Goal: Task Accomplishment & Management: Manage account settings

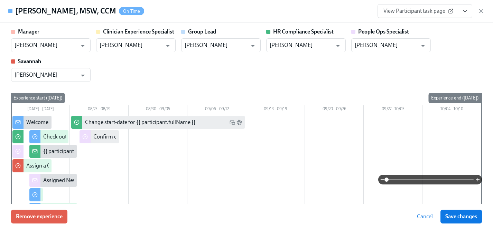
scroll to position [935, 0]
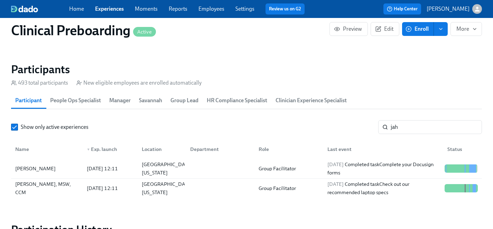
click at [103, 9] on link "Experiences" at bounding box center [109, 9] width 29 height 7
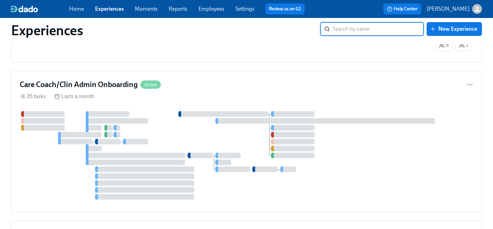
scroll to position [3135, 0]
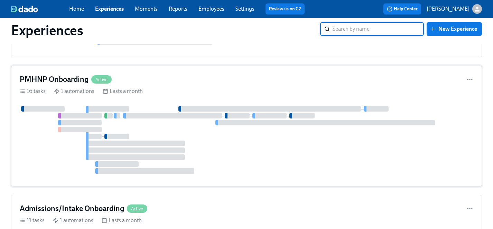
click at [219, 135] on div at bounding box center [246, 140] width 453 height 68
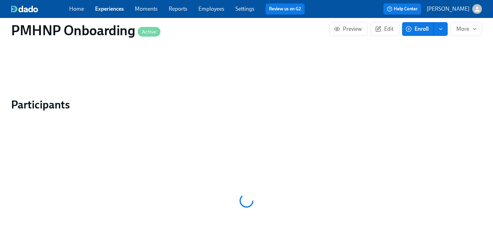
scroll to position [540, 0]
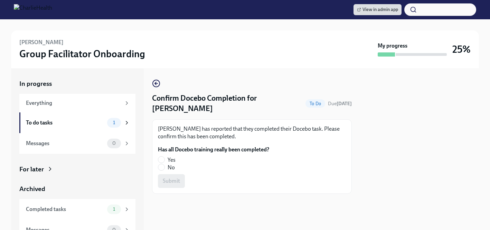
click at [173, 161] on span "Yes" at bounding box center [172, 161] width 8 height 8
click at [164, 161] on input "Yes" at bounding box center [161, 160] width 6 height 6
radio input "true"
click at [172, 181] on span "Submit" at bounding box center [171, 181] width 17 height 7
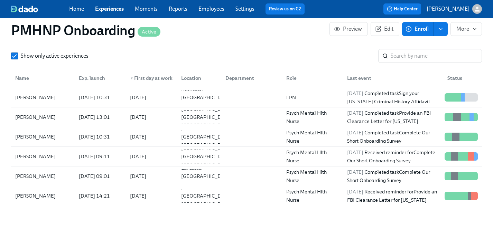
scroll to position [690, 0]
click at [39, 97] on div "Lauren Connors" at bounding box center [35, 97] width 46 height 8
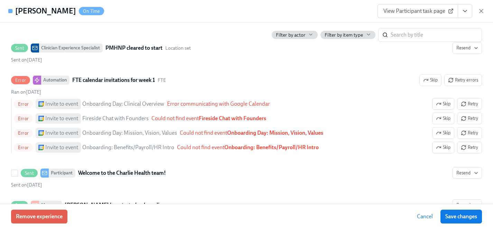
scroll to position [284, 0]
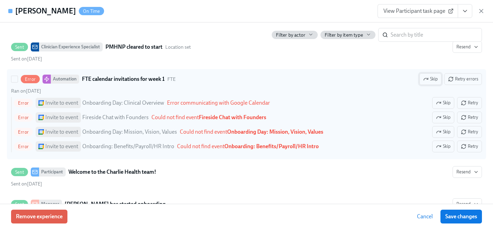
click at [430, 78] on span "Skip" at bounding box center [430, 79] width 15 height 7
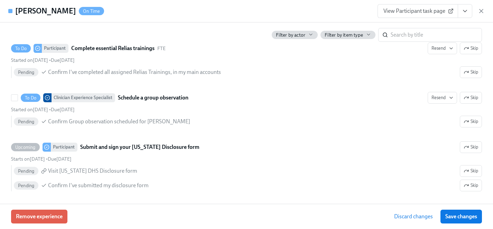
scroll to position [744, 0]
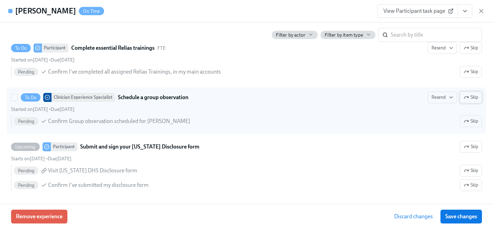
click at [467, 100] on icon "button" at bounding box center [466, 98] width 6 height 6
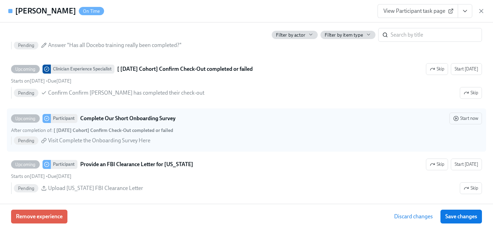
scroll to position [1036, 0]
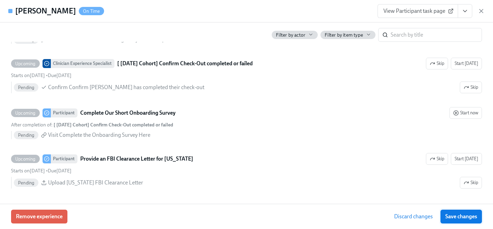
click at [462, 220] on span "Save changes" at bounding box center [461, 216] width 32 height 7
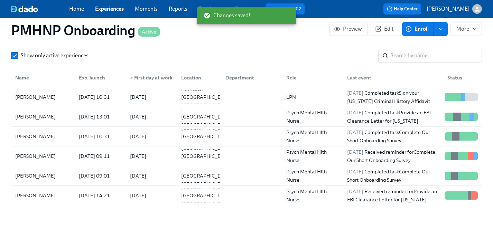
scroll to position [690, 0]
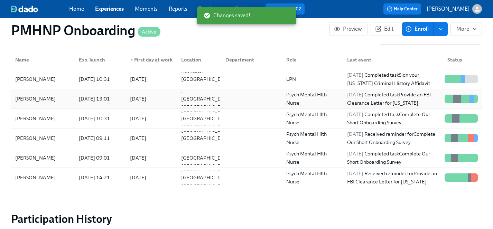
click at [28, 99] on div "Justin Chaize" at bounding box center [35, 99] width 46 height 8
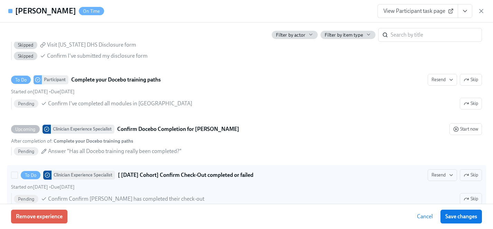
scroll to position [777, 0]
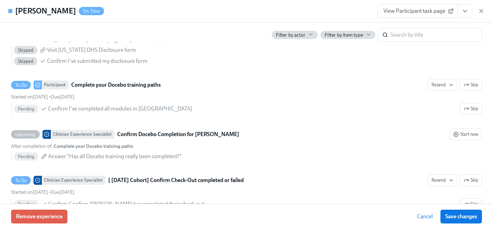
click at [461, 13] on icon "View task page" at bounding box center [464, 11] width 7 height 7
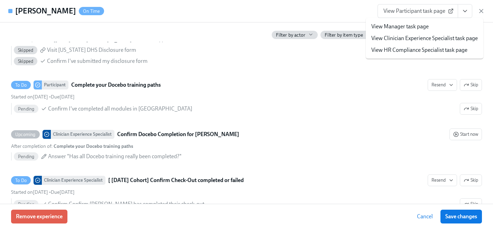
click at [405, 37] on link "View Clinician Experience Specialist task page" at bounding box center [424, 39] width 106 height 8
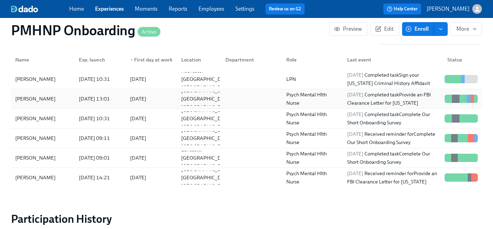
scroll to position [688, 0]
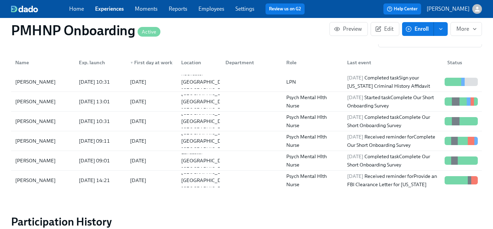
click at [105, 9] on link "Experiences" at bounding box center [109, 9] width 29 height 7
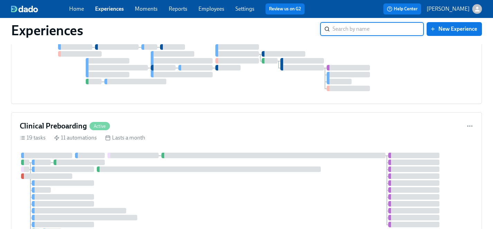
scroll to position [1244, 0]
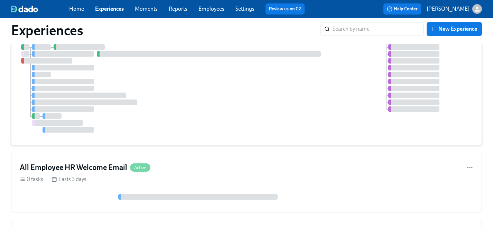
click at [161, 87] on div at bounding box center [246, 84] width 453 height 95
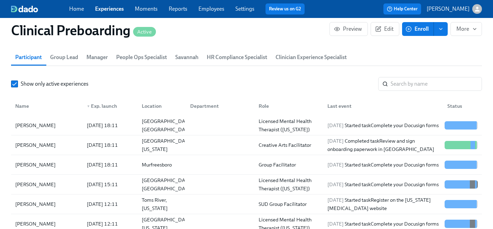
scroll to position [784, 0]
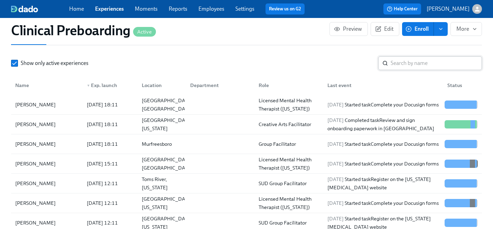
click at [423, 59] on input "search" at bounding box center [435, 63] width 91 height 14
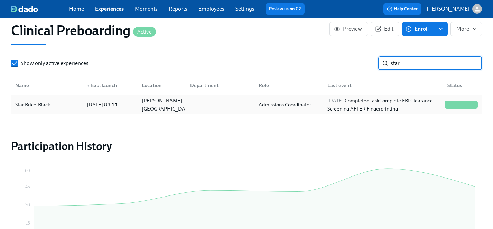
type input "star"
click at [28, 104] on div "Star Brice-Black" at bounding box center [32, 105] width 40 height 8
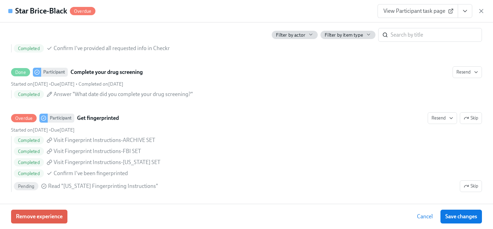
scroll to position [949, 0]
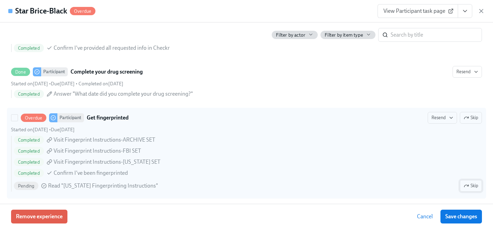
click at [470, 183] on span "Skip" at bounding box center [470, 185] width 15 height 7
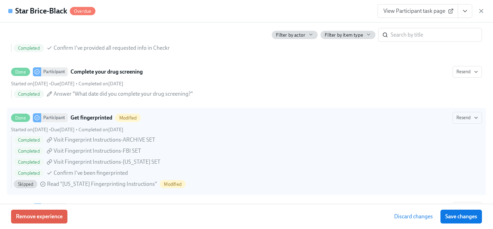
drag, startPoint x: 462, startPoint y: 217, endPoint x: 349, endPoint y: 222, distance: 113.1
click at [462, 217] on span "Save changes" at bounding box center [461, 216] width 32 height 7
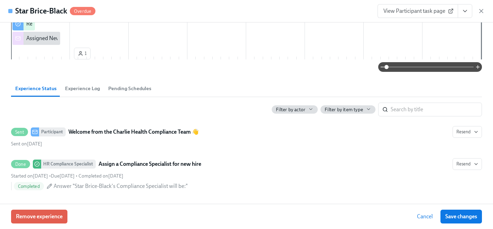
scroll to position [285, 0]
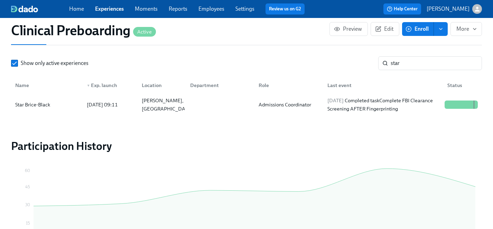
click at [112, 10] on link "Experiences" at bounding box center [109, 9] width 29 height 7
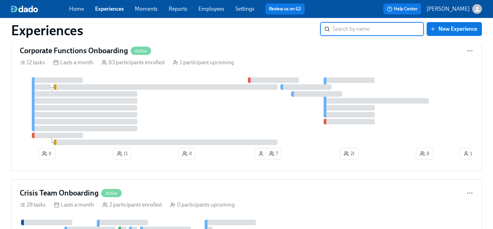
scroll to position [2954, 0]
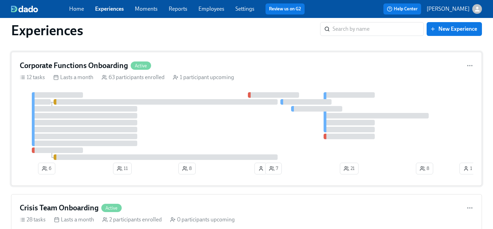
click at [182, 128] on div at bounding box center [246, 126] width 453 height 68
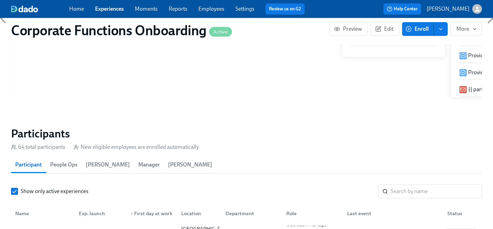
scroll to position [641, 0]
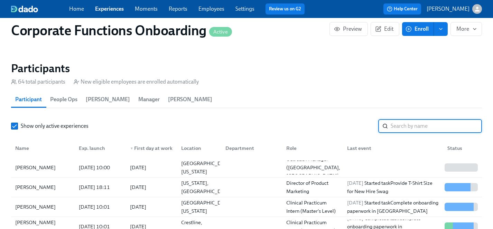
click at [405, 123] on input "search" at bounding box center [435, 126] width 91 height 14
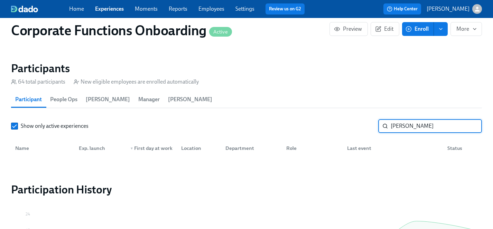
drag, startPoint x: 410, startPoint y: 126, endPoint x: 356, endPoint y: 125, distance: 53.9
click at [356, 125] on div "Show only active experiences lara ​" at bounding box center [246, 126] width 471 height 14
type input "hayle"
click at [471, 125] on input "hayle" at bounding box center [435, 126] width 91 height 14
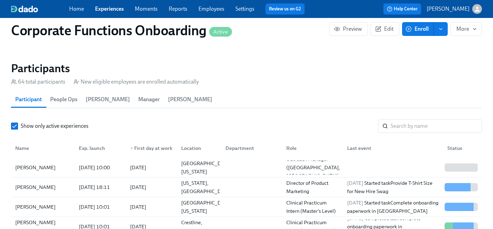
click at [217, 8] on link "Employees" at bounding box center [211, 9] width 26 height 7
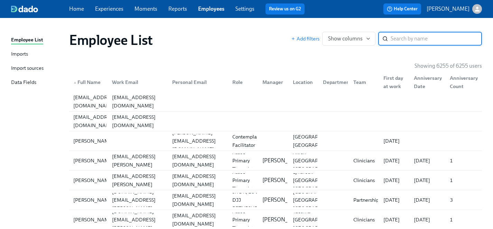
click at [406, 39] on input "search" at bounding box center [435, 39] width 91 height 14
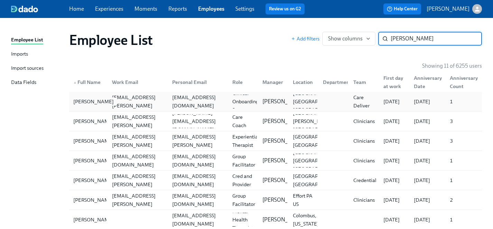
type input "lara"
click at [90, 102] on div "Lara Babalola" at bounding box center [93, 101] width 46 height 8
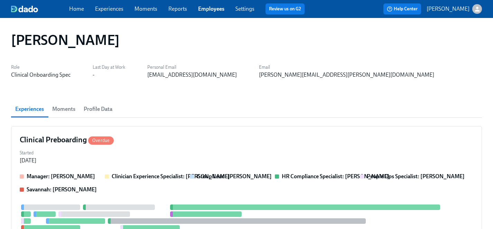
click at [98, 111] on span "Profile Data" at bounding box center [98, 109] width 29 height 10
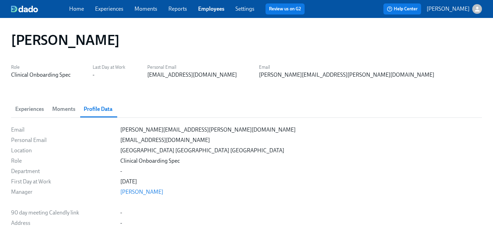
click at [22, 107] on span "Experiences" at bounding box center [29, 109] width 29 height 10
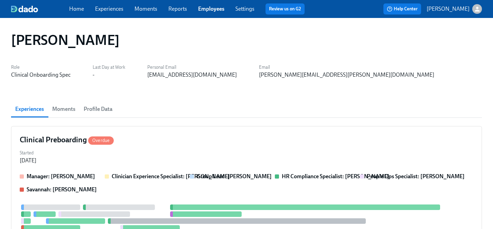
click at [105, 9] on link "Experiences" at bounding box center [109, 9] width 28 height 7
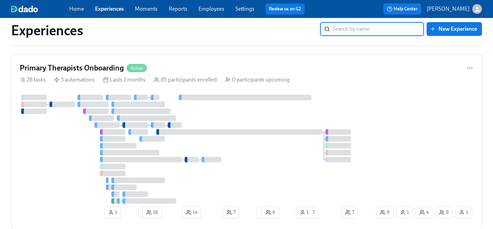
scroll to position [2376, 0]
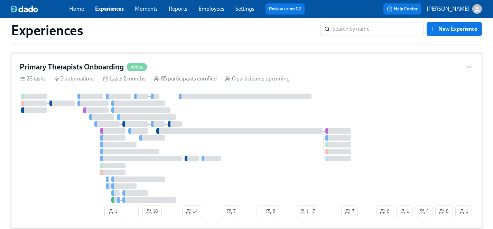
click at [67, 156] on div at bounding box center [197, 148] width 355 height 109
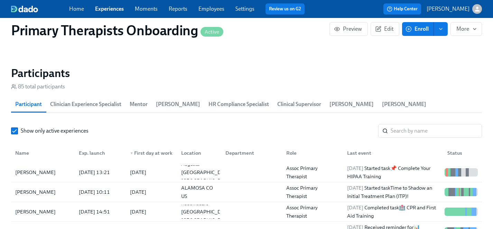
scroll to position [686, 0]
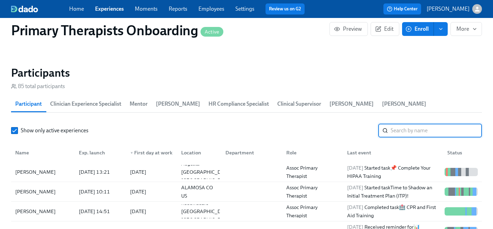
click at [409, 124] on input "search" at bounding box center [435, 131] width 91 height 14
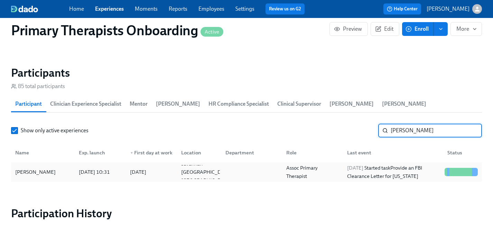
click at [27, 168] on div "Molly Ziblut" at bounding box center [35, 172] width 46 height 8
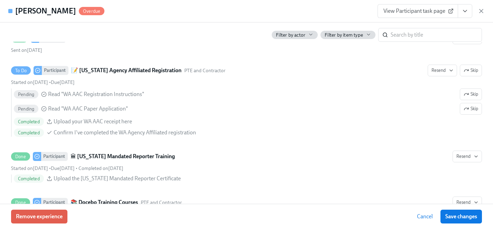
scroll to position [785, 0]
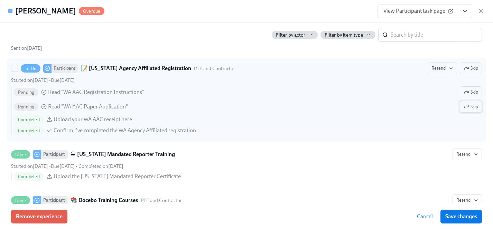
click at [467, 105] on icon "button" at bounding box center [466, 107] width 6 height 6
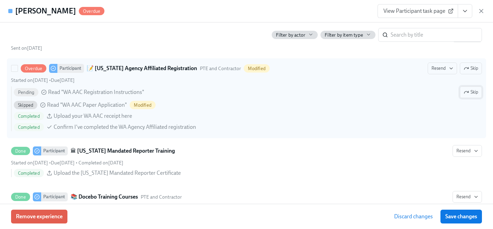
click at [467, 92] on icon "button" at bounding box center [466, 92] width 4 height 2
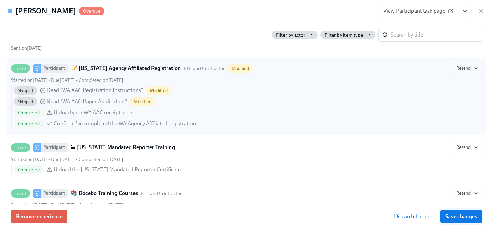
click at [473, 217] on span "Save changes" at bounding box center [461, 216] width 32 height 7
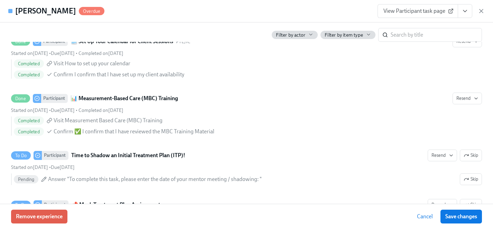
scroll to position [1630, 0]
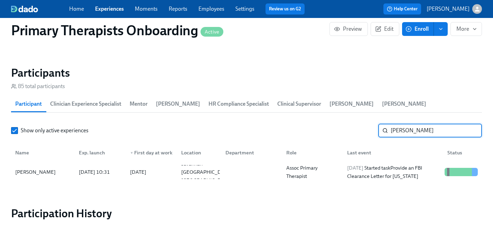
click at [422, 124] on input "molly z" at bounding box center [435, 131] width 91 height 14
drag, startPoint x: 420, startPoint y: 119, endPoint x: 353, endPoint y: 119, distance: 66.7
click at [353, 124] on div "Show only active experiences molly z ​" at bounding box center [246, 131] width 471 height 14
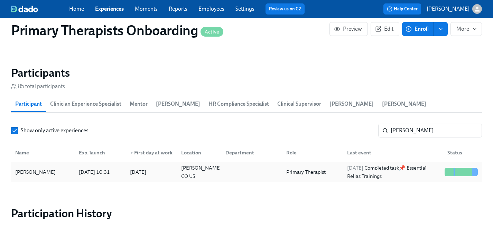
click at [29, 168] on div "Kenzie Taff" at bounding box center [35, 172] width 46 height 8
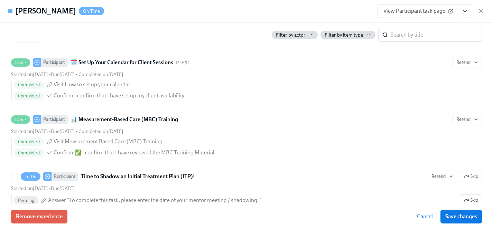
scroll to position [1745, 0]
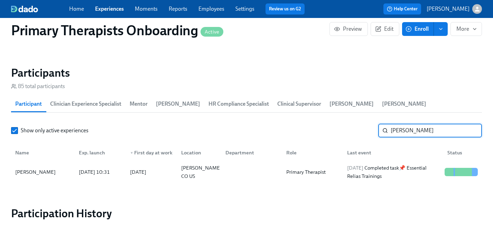
drag, startPoint x: 415, startPoint y: 120, endPoint x: 370, endPoint y: 120, distance: 44.9
click at [370, 124] on div "Show only active experiences kenzie t ​" at bounding box center [246, 131] width 471 height 14
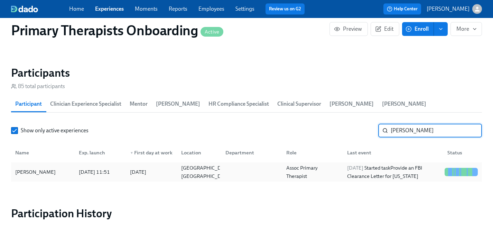
click at [42, 168] on div "Elizabeth Medina" at bounding box center [35, 172] width 46 height 8
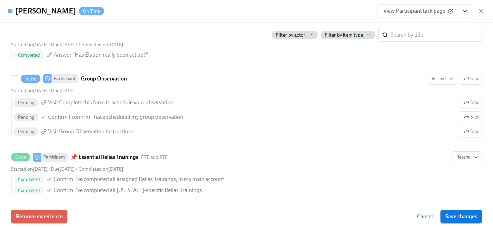
scroll to position [1384, 0]
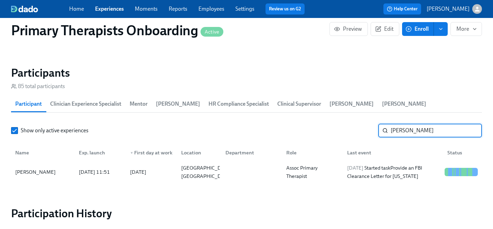
drag, startPoint x: 418, startPoint y: 120, endPoint x: 374, endPoint y: 120, distance: 44.2
click at [374, 124] on div "Show only active experiences medina ​" at bounding box center [246, 131] width 471 height 14
click at [45, 168] on div "Victoria DaCosta" at bounding box center [35, 172] width 46 height 8
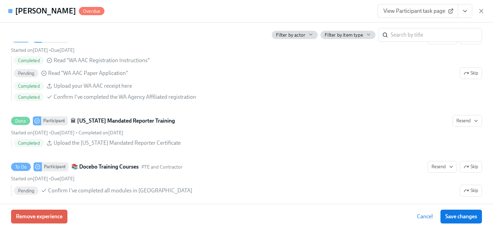
scroll to position [782, 0]
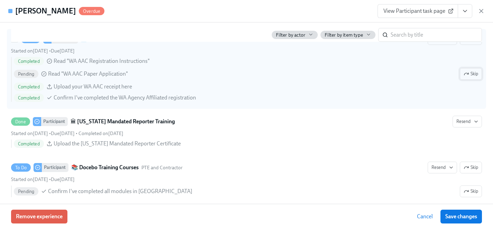
click at [466, 74] on icon "button" at bounding box center [466, 74] width 6 height 6
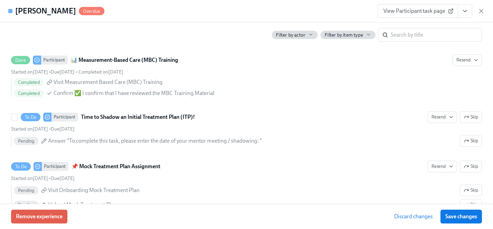
scroll to position [1718, 0]
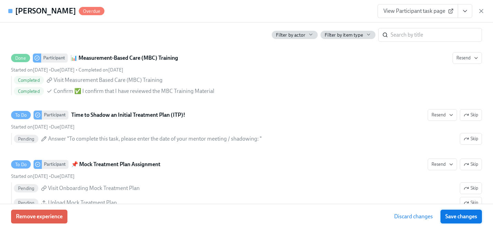
click at [450, 214] on span "Save changes" at bounding box center [461, 216] width 32 height 7
click at [412, 10] on span "View Participant task page" at bounding box center [417, 11] width 69 height 7
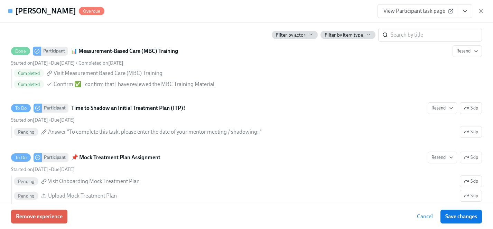
scroll to position [1711, 0]
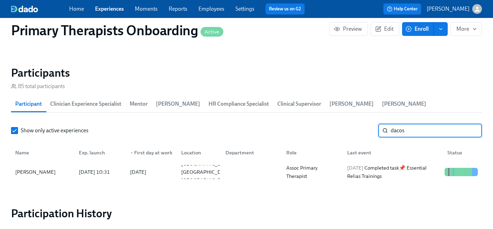
drag, startPoint x: 420, startPoint y: 117, endPoint x: 384, endPoint y: 117, distance: 35.9
click at [384, 124] on div "dacos ​" at bounding box center [430, 131] width 104 height 14
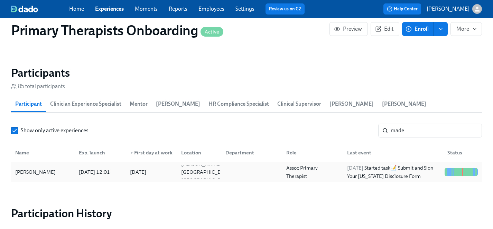
click at [31, 168] on div "Madeline King" at bounding box center [35, 172] width 46 height 8
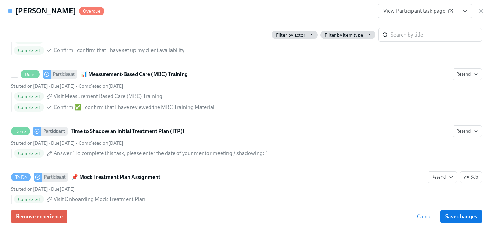
scroll to position [1631, 0]
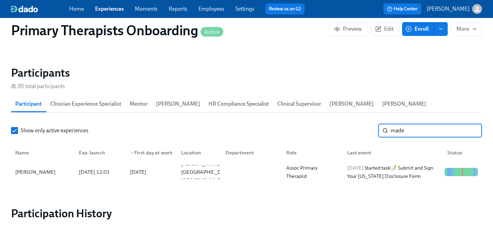
drag, startPoint x: 413, startPoint y: 120, endPoint x: 370, endPoint y: 119, distance: 42.2
click at [370, 124] on div "Show only active experiences made ​" at bounding box center [246, 131] width 471 height 14
type input "tabitha"
click at [32, 168] on div "Tabitha Saylor" at bounding box center [35, 172] width 46 height 8
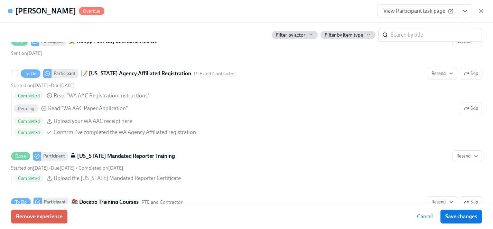
scroll to position [861, 0]
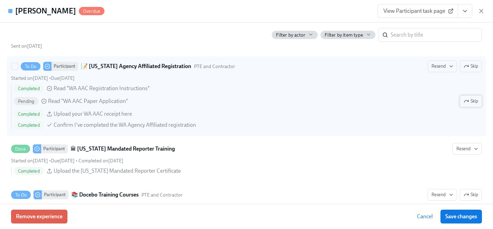
click at [471, 100] on span "Skip" at bounding box center [470, 101] width 15 height 7
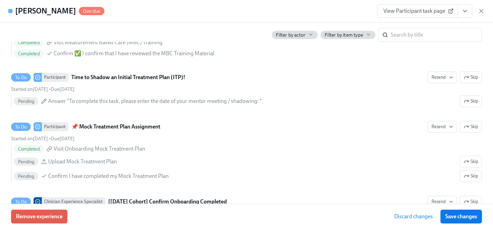
scroll to position [1863, 0]
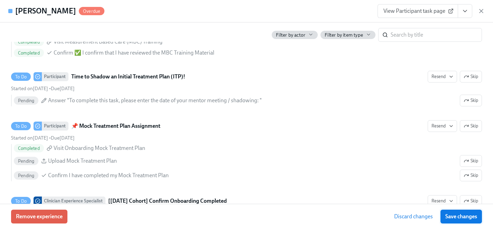
click at [456, 216] on span "Save changes" at bounding box center [461, 216] width 32 height 7
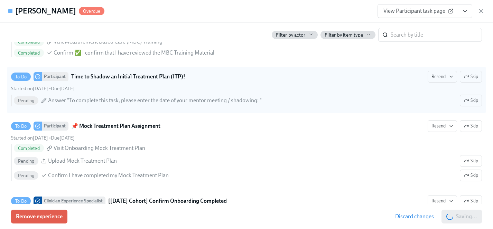
scroll to position [1440, 0]
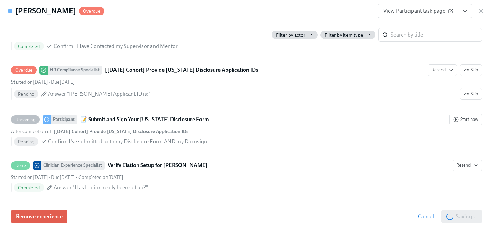
click at [410, 15] on link "View Participant task page" at bounding box center [417, 11] width 81 height 14
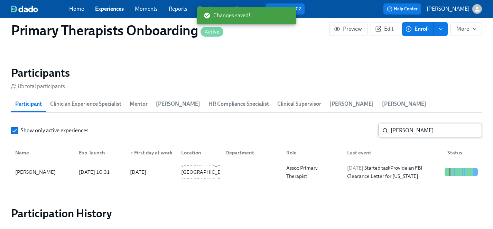
click at [470, 124] on input "tabitha" at bounding box center [435, 131] width 91 height 14
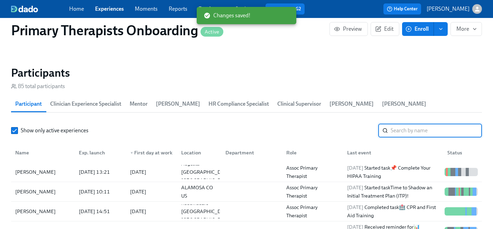
click at [418, 125] on input "search" at bounding box center [435, 131] width 91 height 14
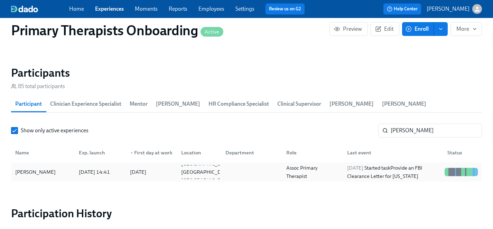
click at [34, 168] on div "Barbara Wormington" at bounding box center [35, 172] width 46 height 8
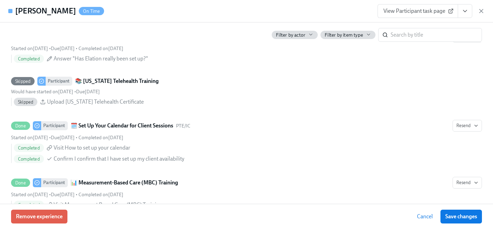
scroll to position [1652, 0]
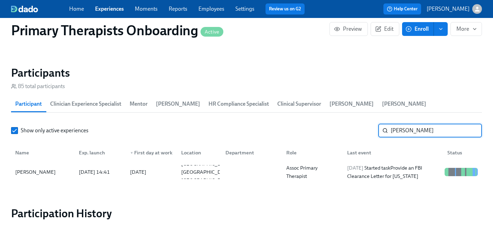
drag, startPoint x: 415, startPoint y: 115, endPoint x: 383, endPoint y: 115, distance: 32.1
click at [383, 124] on div "barbara ​" at bounding box center [430, 131] width 104 height 14
drag, startPoint x: 426, startPoint y: 121, endPoint x: 319, endPoint y: 121, distance: 106.8
click at [319, 124] on div "Show only active experiences barbara ​" at bounding box center [246, 131] width 471 height 14
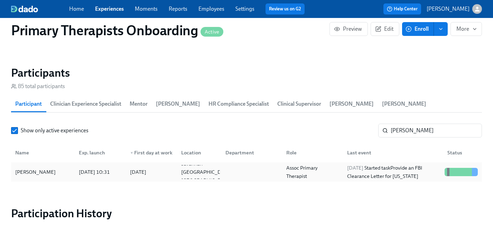
click at [30, 168] on div "Molly Ziblut" at bounding box center [35, 172] width 46 height 8
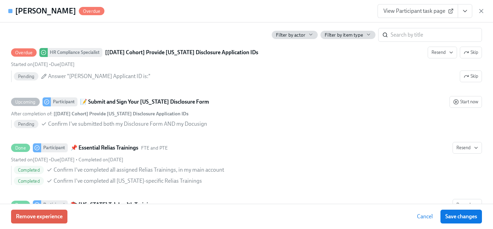
scroll to position [1413, 0]
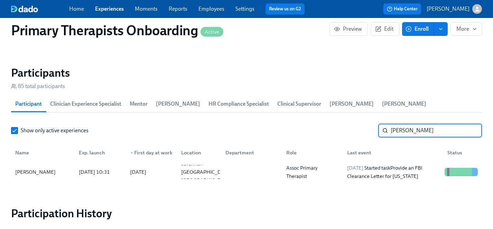
drag, startPoint x: 419, startPoint y: 119, endPoint x: 370, endPoint y: 118, distance: 48.4
click at [370, 124] on div "Show only active experiences molly z ​" at bounding box center [246, 131] width 471 height 14
type input "medina"
click at [38, 168] on div "Elizabeth Medina" at bounding box center [35, 172] width 46 height 8
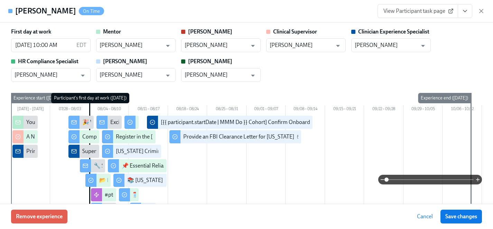
click at [413, 11] on span "View Participant task page" at bounding box center [417, 11] width 69 height 7
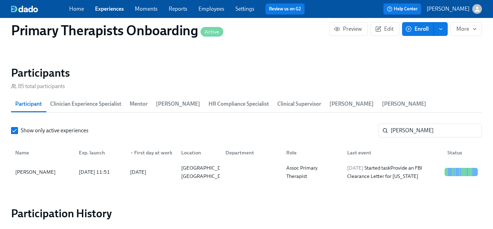
click at [110, 11] on link "Experiences" at bounding box center [109, 9] width 29 height 7
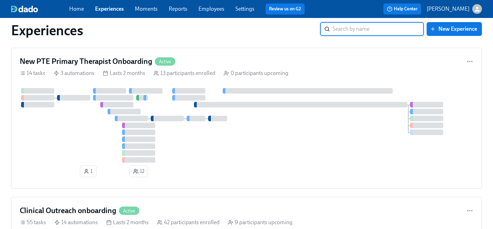
scroll to position [2465, 0]
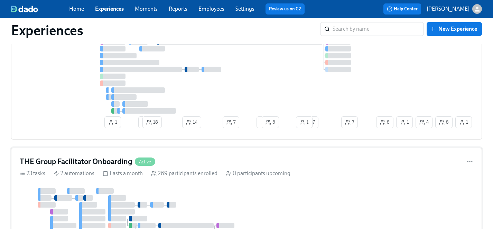
click at [302, 188] on div "1 2 36 22 1 24 1 1 19 21 1 27 3 2 1 20 1 1 21 23 2 35 3 1" at bounding box center [246, 227] width 453 height 78
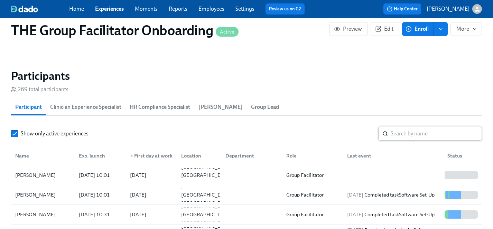
scroll to position [585, 0]
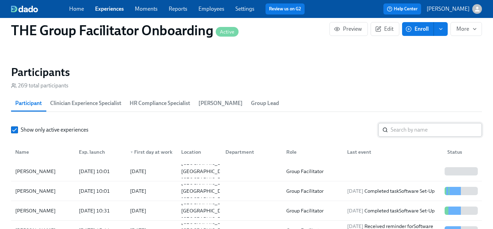
click at [418, 127] on input "search" at bounding box center [435, 130] width 91 height 14
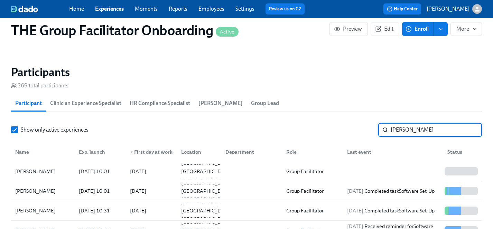
type input "durst"
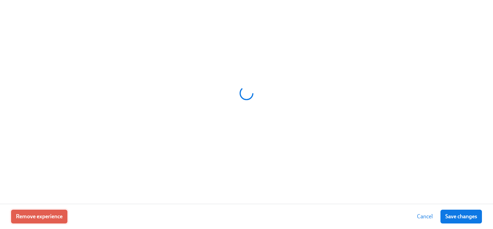
scroll to position [0, 11208]
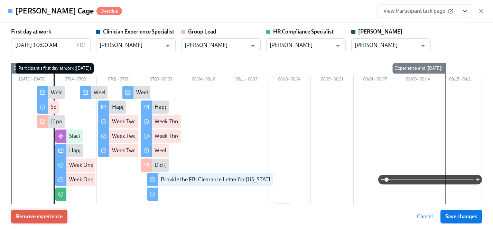
click at [49, 219] on span "Remove experience" at bounding box center [39, 216] width 47 height 7
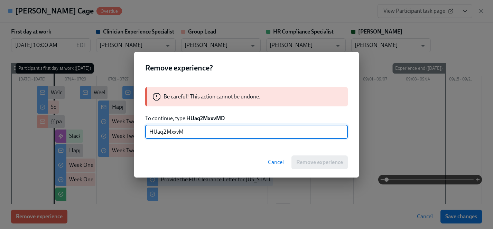
type input "HUaq2MxxvMD"
click at [318, 162] on span "Remove experience" at bounding box center [319, 162] width 47 height 7
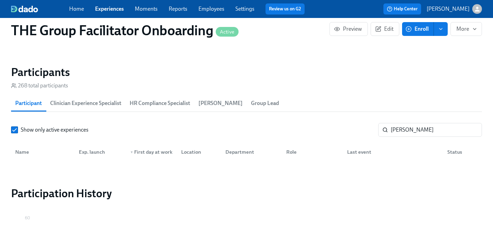
click at [105, 9] on link "Experiences" at bounding box center [109, 9] width 29 height 7
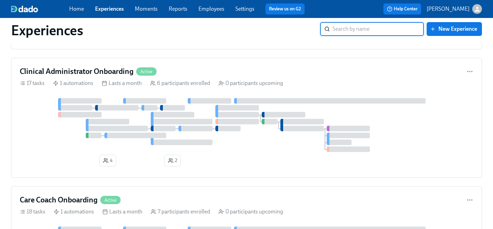
scroll to position [1301, 0]
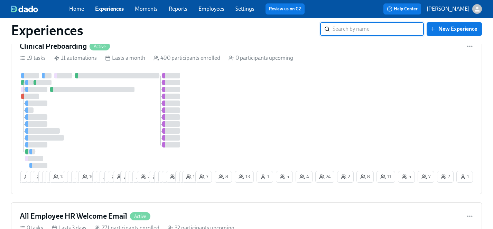
click at [121, 126] on div at bounding box center [107, 120] width 174 height 95
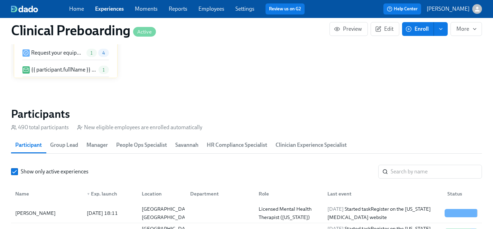
scroll to position [682, 0]
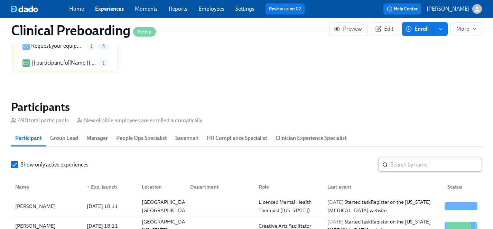
click at [406, 165] on input "search" at bounding box center [435, 165] width 91 height 14
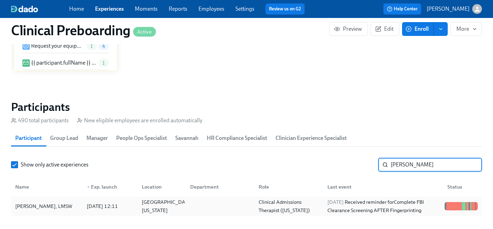
type input "jessica i"
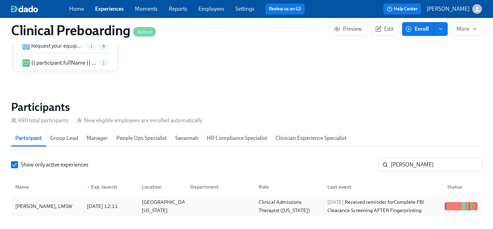
click at [43, 206] on div "Jessica Isham Pierre, LMSW" at bounding box center [43, 206] width 63 height 8
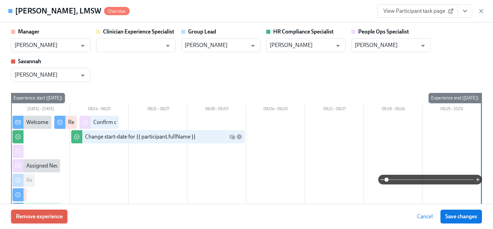
click at [50, 218] on span "Remove experience" at bounding box center [39, 216] width 47 height 7
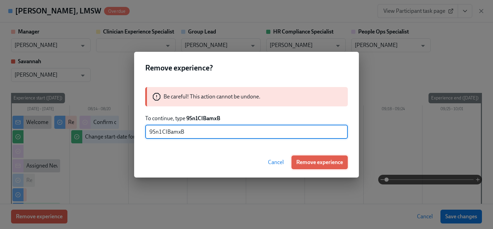
type input "9Sn1CIBamxB"
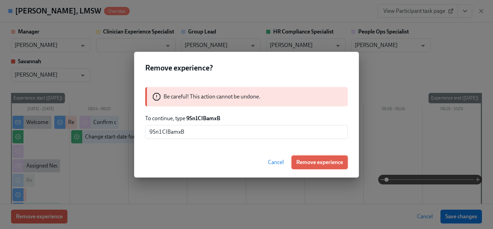
click at [313, 163] on span "Remove experience" at bounding box center [319, 162] width 47 height 7
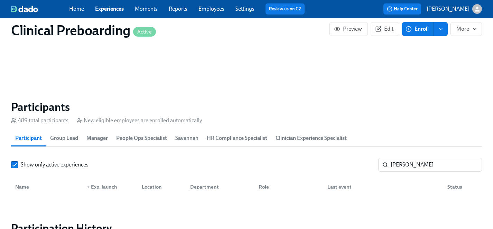
scroll to position [0, 9679]
click at [207, 9] on link "Employees" at bounding box center [211, 9] width 26 height 7
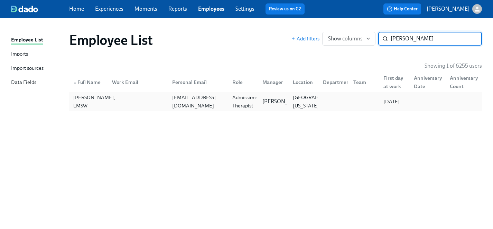
type input "jessica i"
click at [93, 100] on div "Jessica Isham Pierre, LMSW" at bounding box center [93, 101] width 47 height 17
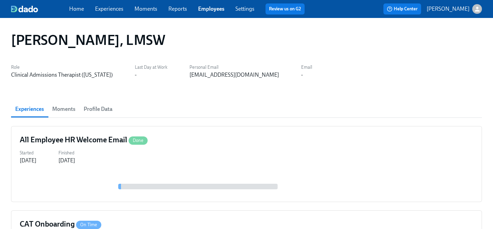
click at [67, 109] on span "Moments" at bounding box center [63, 109] width 23 height 10
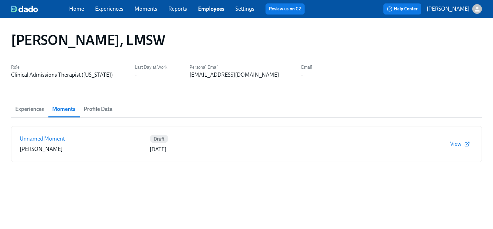
click at [35, 109] on span "Experiences" at bounding box center [29, 109] width 29 height 10
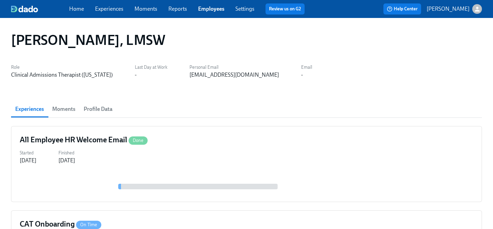
click at [106, 9] on link "Experiences" at bounding box center [109, 9] width 28 height 7
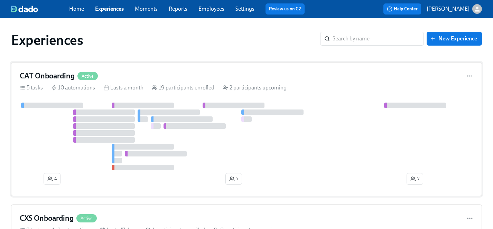
click at [51, 145] on div at bounding box center [246, 137] width 453 height 68
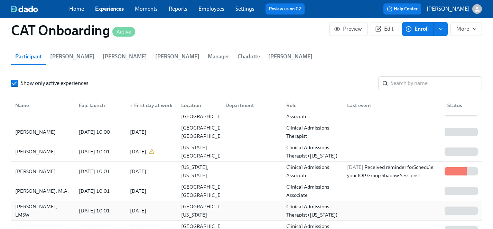
scroll to position [13, 0]
click at [38, 202] on div "Jessica Isham Pierre, LMSW" at bounding box center [42, 210] width 61 height 17
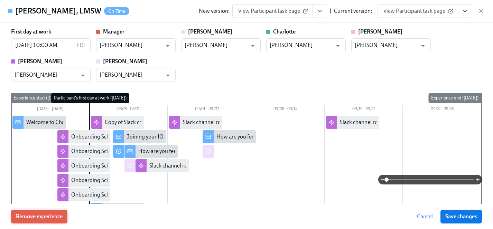
click at [49, 216] on span "Remove experience" at bounding box center [39, 216] width 47 height 7
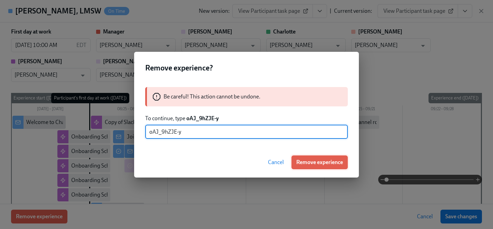
type input "oAJ_9hZJE-y"
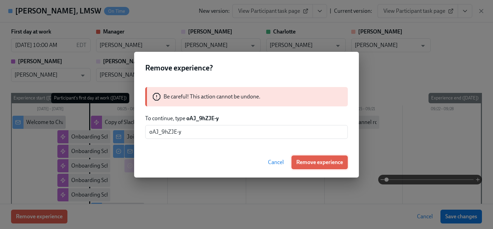
click at [322, 163] on span "Remove experience" at bounding box center [319, 162] width 47 height 7
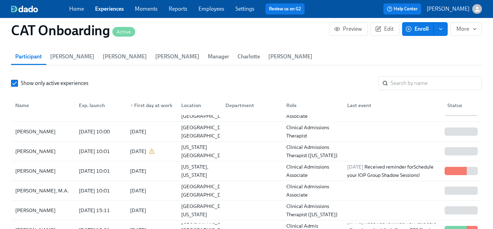
scroll to position [0, 3564]
click at [110, 10] on link "Experiences" at bounding box center [109, 9] width 29 height 7
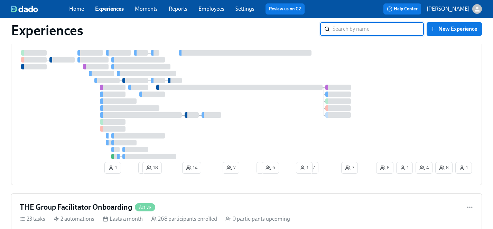
scroll to position [2429, 0]
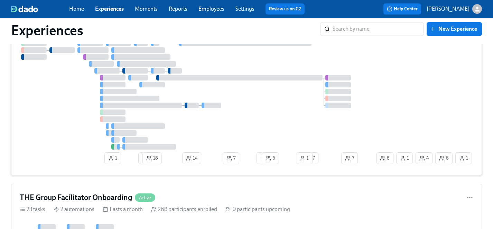
click at [74, 126] on div at bounding box center [197, 94] width 355 height 109
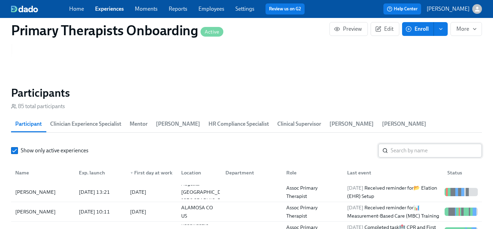
scroll to position [671, 0]
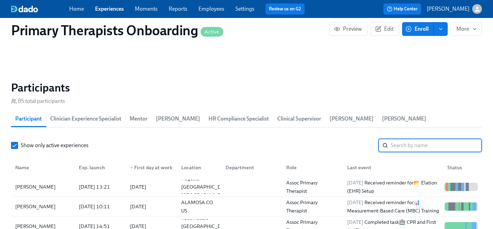
click at [416, 139] on input "search" at bounding box center [435, 146] width 91 height 14
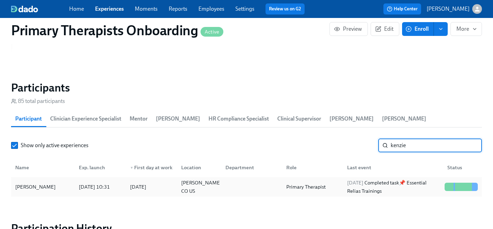
type input "kenzie"
click at [35, 183] on div "Kenzie Taff" at bounding box center [35, 187] width 46 height 8
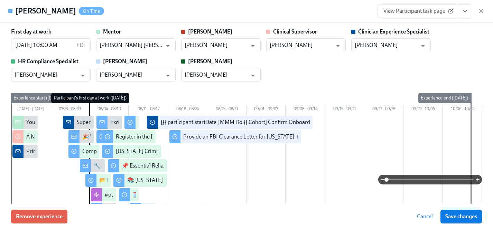
scroll to position [0, 9024]
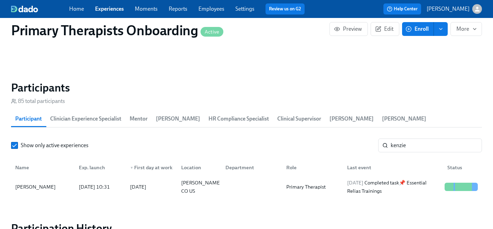
click at [108, 8] on link "Experiences" at bounding box center [109, 9] width 29 height 7
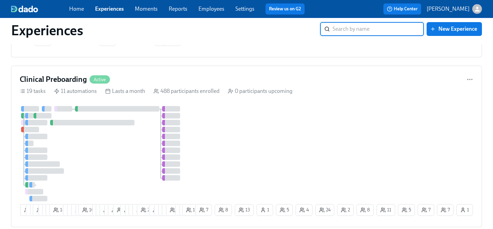
scroll to position [1267, 0]
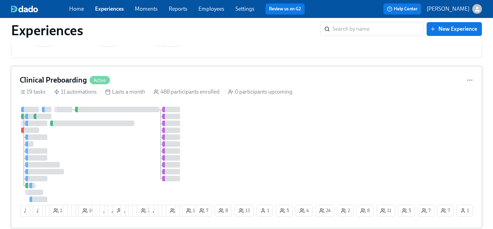
click at [129, 155] on div at bounding box center [107, 154] width 174 height 95
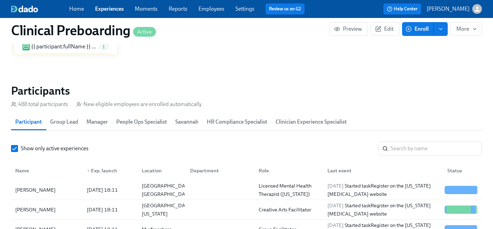
scroll to position [717, 0]
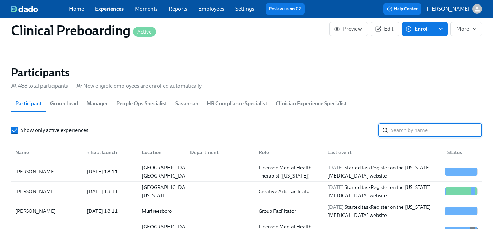
click at [429, 129] on input "search" at bounding box center [435, 130] width 91 height 14
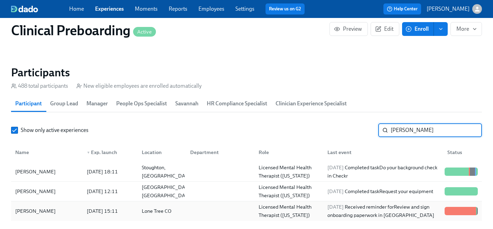
type input "nicole"
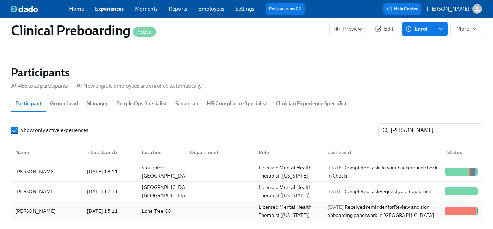
click at [49, 213] on div "[PERSON_NAME]" at bounding box center [35, 211] width 46 height 8
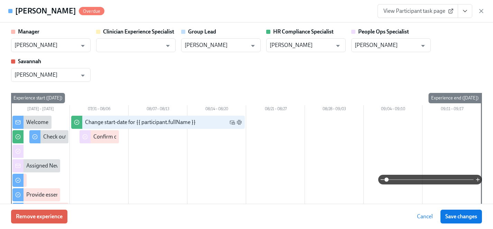
click at [468, 12] on button "View task page" at bounding box center [465, 11] width 15 height 14
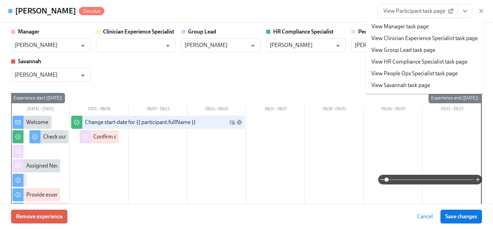
click at [409, 63] on link "View HR Compliance Specialist task page" at bounding box center [419, 62] width 96 height 8
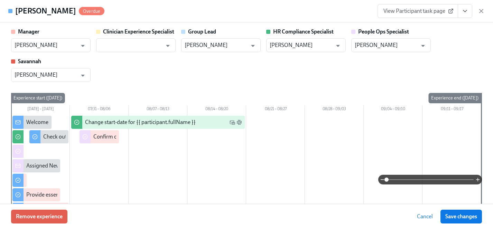
scroll to position [0, 9570]
click at [119, 50] on input "text" at bounding box center [131, 45] width 63 height 14
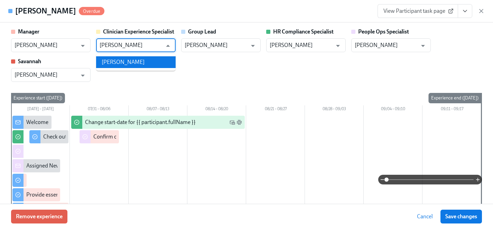
click at [123, 63] on li "Haylee Bova" at bounding box center [135, 62] width 79 height 12
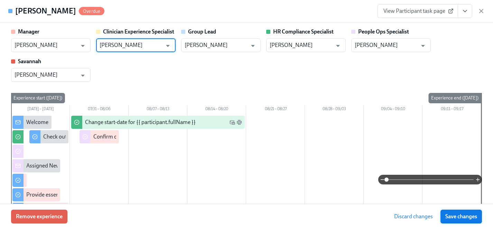
type input "Haylee Bova"
click at [460, 213] on span "Save changes" at bounding box center [461, 216] width 32 height 7
type input "Haylee Bova"
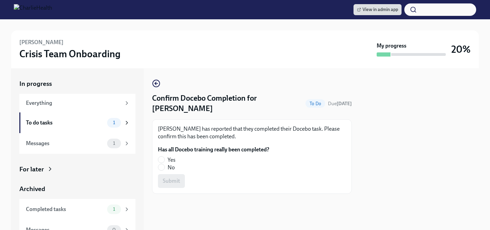
click at [172, 169] on span "No" at bounding box center [171, 168] width 7 height 8
click at [164, 169] on input "No" at bounding box center [161, 167] width 6 height 6
radio input "true"
click at [173, 184] on span "Submit" at bounding box center [171, 181] width 17 height 7
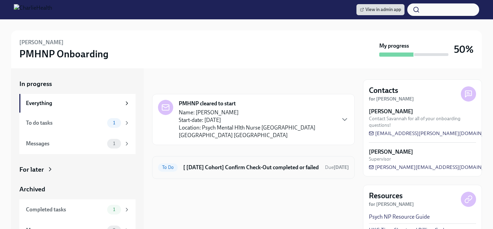
click at [207, 164] on h6 "[ [DATE] Cohort] Confirm Check-Out completed or failed" at bounding box center [251, 168] width 136 height 8
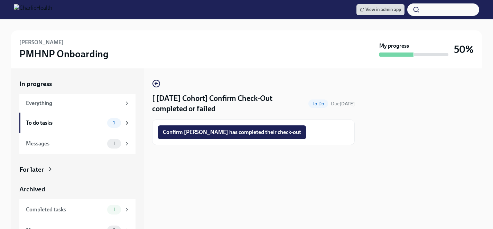
click at [28, 170] on div "For later" at bounding box center [31, 169] width 25 height 9
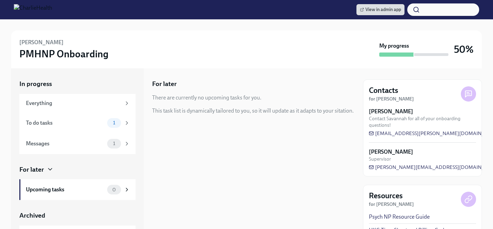
click at [44, 168] on div "For later" at bounding box center [77, 169] width 116 height 9
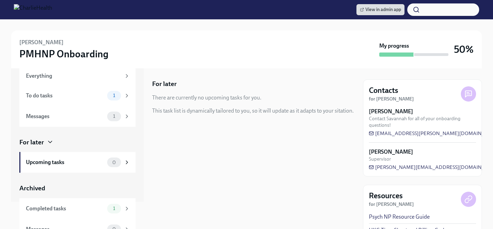
scroll to position [38, 0]
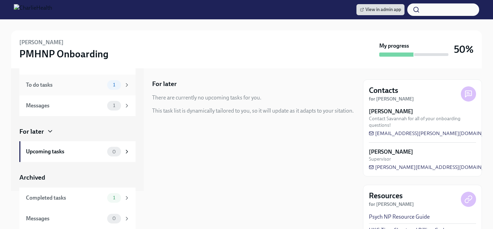
click at [68, 83] on div "To do tasks" at bounding box center [65, 85] width 78 height 8
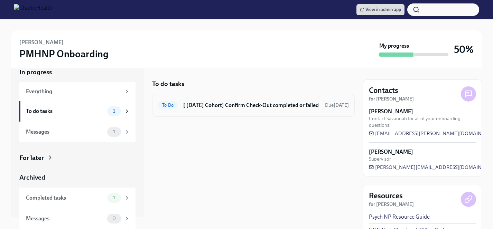
click at [232, 105] on h6 "[ Jul 14th Cohort] Confirm Check-Out completed or failed" at bounding box center [251, 106] width 136 height 8
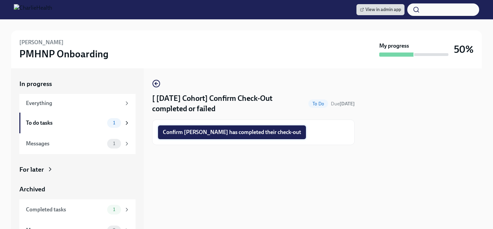
click at [223, 134] on span "Confirm Justin Chaize has completed their check-out" at bounding box center [232, 132] width 138 height 7
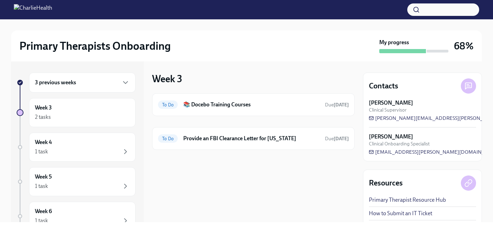
click at [75, 79] on h6 "3 previous weeks" at bounding box center [55, 83] width 41 height 8
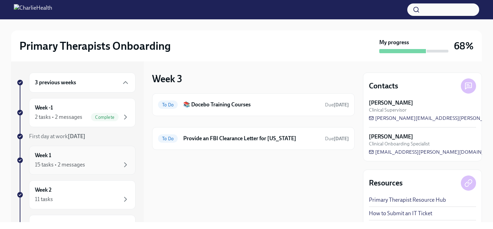
click at [79, 166] on div "15 tasks • 2 messages" at bounding box center [60, 165] width 50 height 8
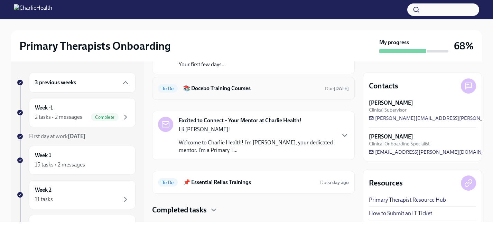
scroll to position [89, 0]
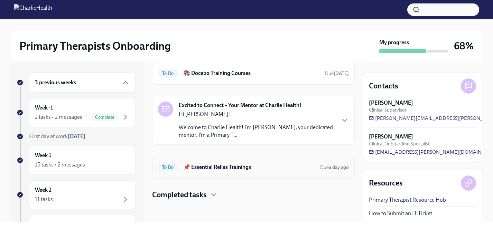
click at [201, 168] on h6 "📌 Essential Relias Trainings" at bounding box center [248, 167] width 131 height 8
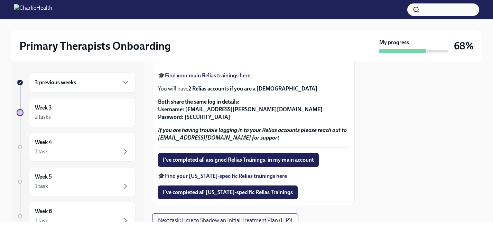
scroll to position [190, 0]
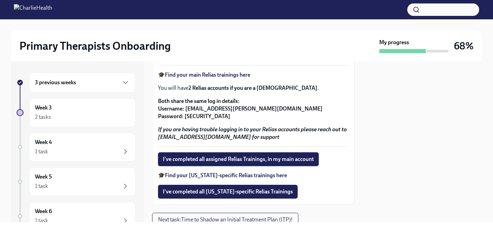
click at [226, 161] on span "I've completed all assigned Relias Trainings, in my main account" at bounding box center [238, 159] width 151 height 7
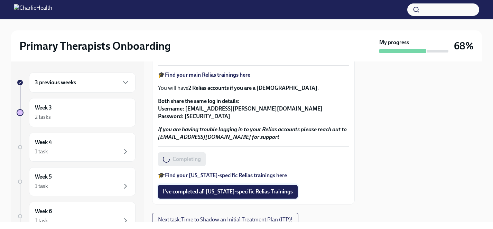
click at [223, 192] on span "I've completed all [US_STATE]-specific Relias Trainings" at bounding box center [228, 191] width 130 height 7
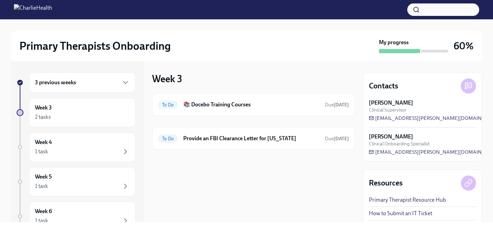
click at [66, 83] on h6 "3 previous weeks" at bounding box center [55, 83] width 41 height 8
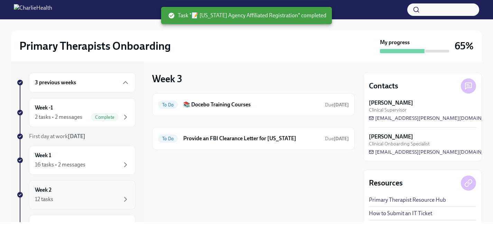
click at [70, 193] on div "Week 2 12 tasks" at bounding box center [82, 194] width 95 height 17
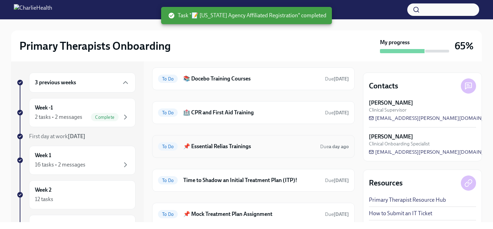
scroll to position [29, 0]
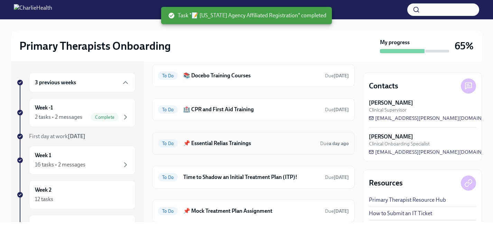
click at [221, 140] on h6 "📌 Essential Relias Trainings" at bounding box center [248, 144] width 131 height 8
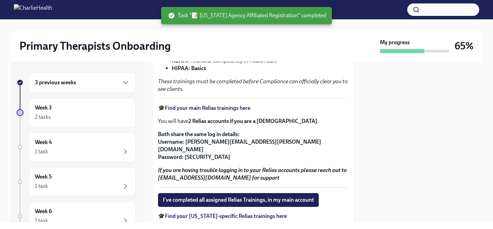
scroll to position [171, 0]
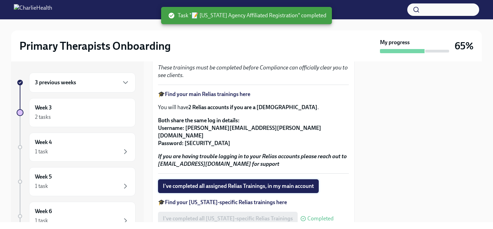
click at [234, 183] on span "I've completed all assigned Relias Trainings, in my main account" at bounding box center [238, 186] width 151 height 7
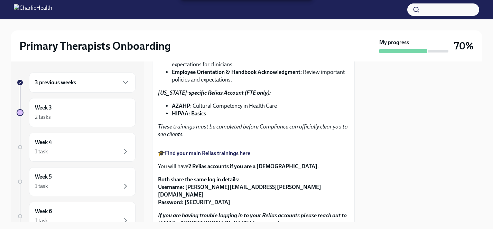
scroll to position [111, 0]
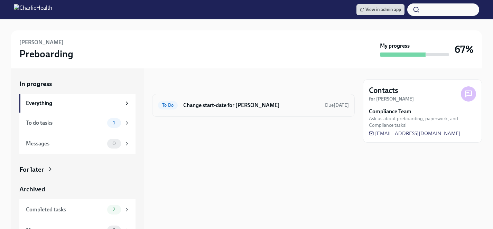
click at [245, 103] on h6 "Change start-date for [PERSON_NAME]" at bounding box center [251, 106] width 136 height 8
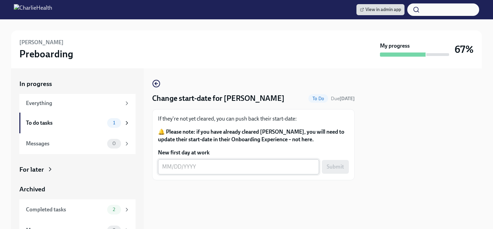
click at [220, 171] on textarea "New first day at work" at bounding box center [238, 167] width 153 height 8
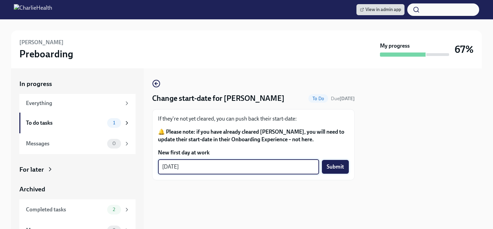
type textarea "[DATE]"
click at [336, 170] on span "Submit" at bounding box center [335, 166] width 17 height 7
